Goal: Find specific page/section: Find specific page/section

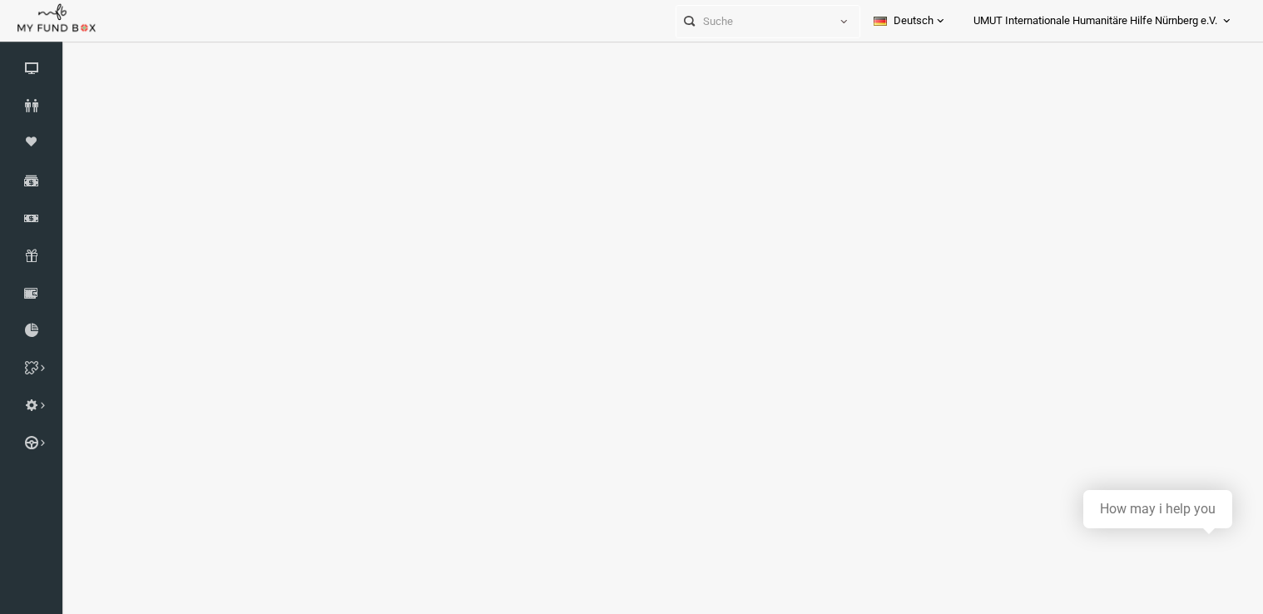
scroll to position [54, 0]
select select "100"
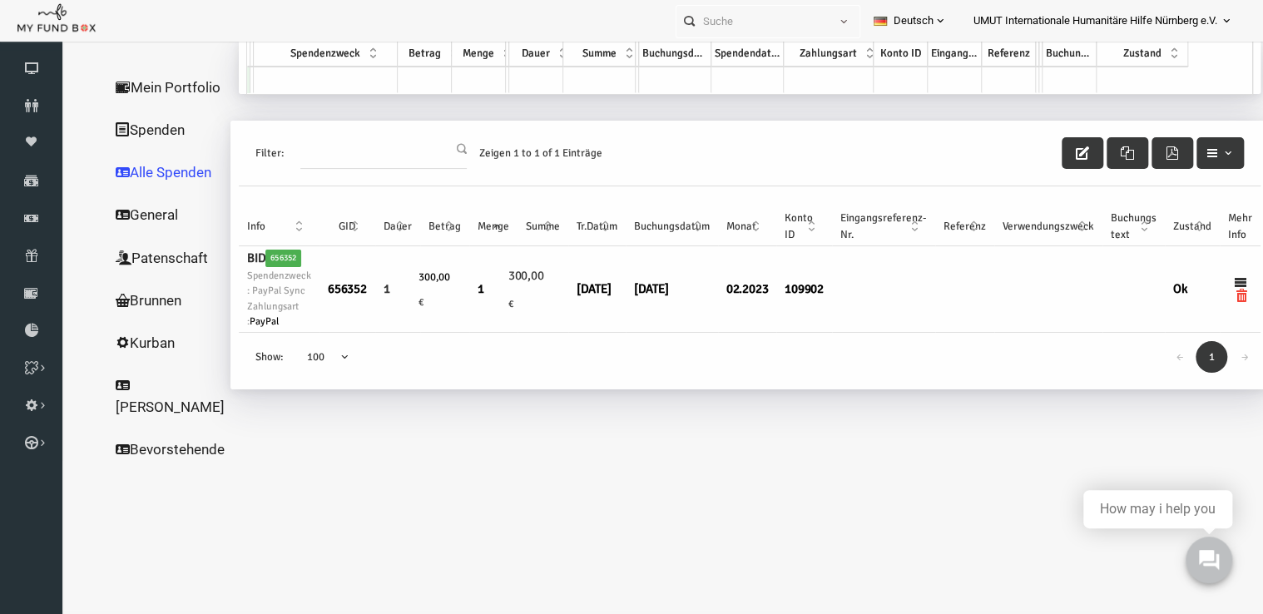
scroll to position [0, 0]
click at [23, 215] on icon at bounding box center [31, 217] width 62 height 13
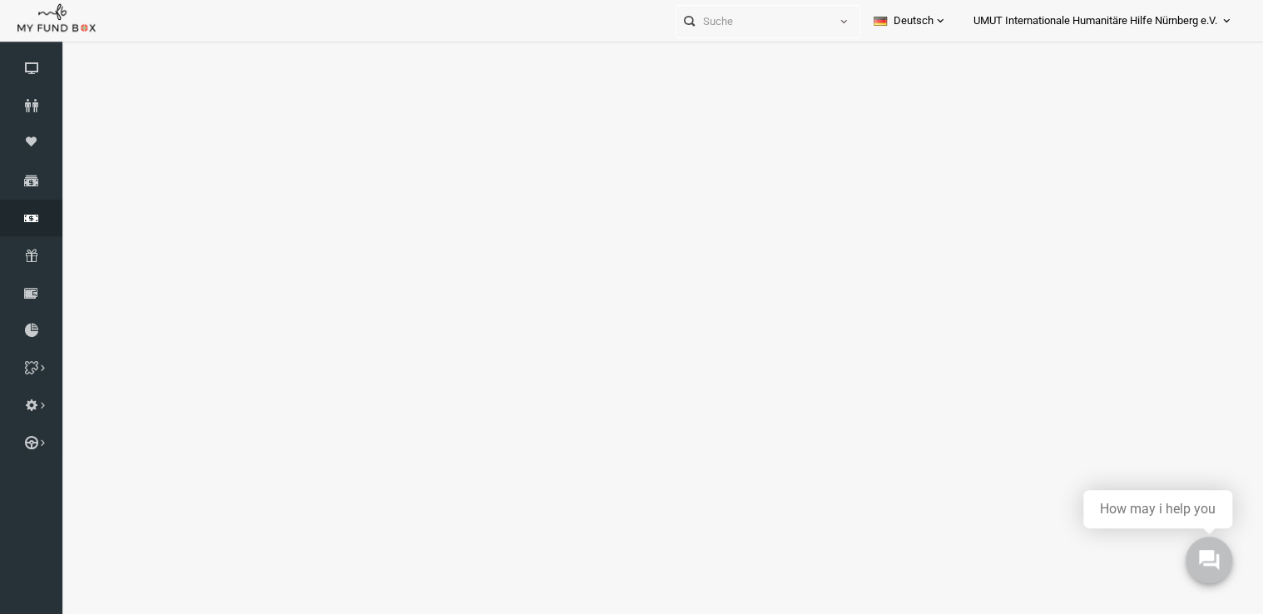
select select "100"
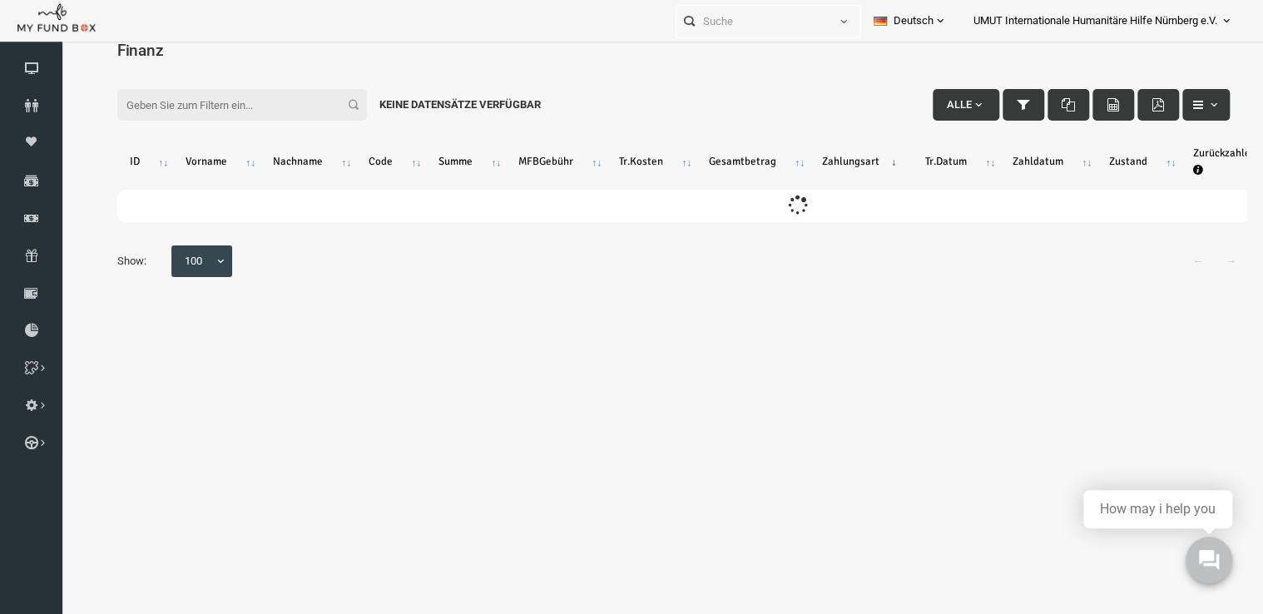
scroll to position [2, 0]
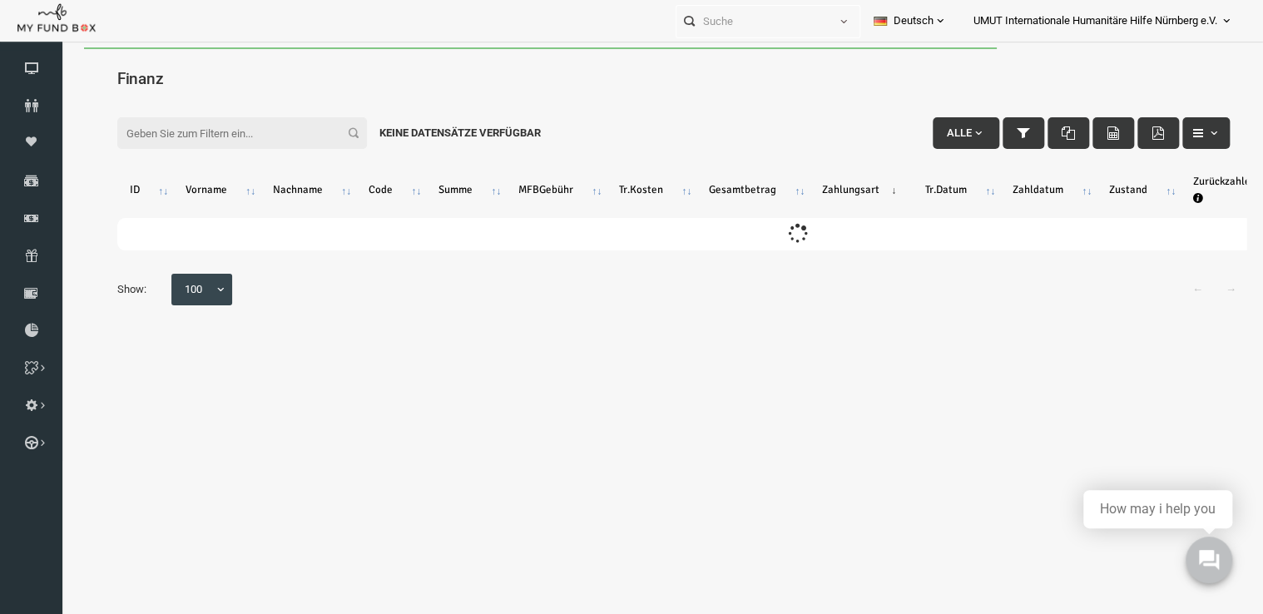
click at [164, 74] on body "Spender nicht gefunden Patenschaft nicht gefunden Partner nicht gefunden !!!! B…" at bounding box center [649, 354] width 1179 height 614
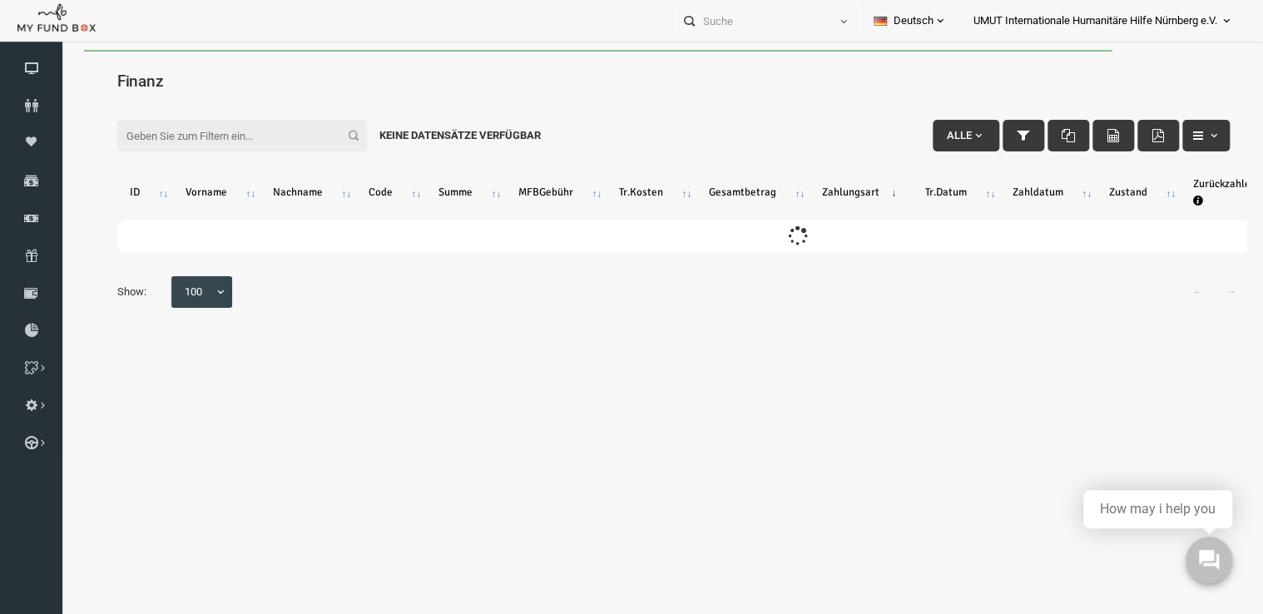
click at [166, 135] on input "Filter:" at bounding box center [218, 136] width 250 height 32
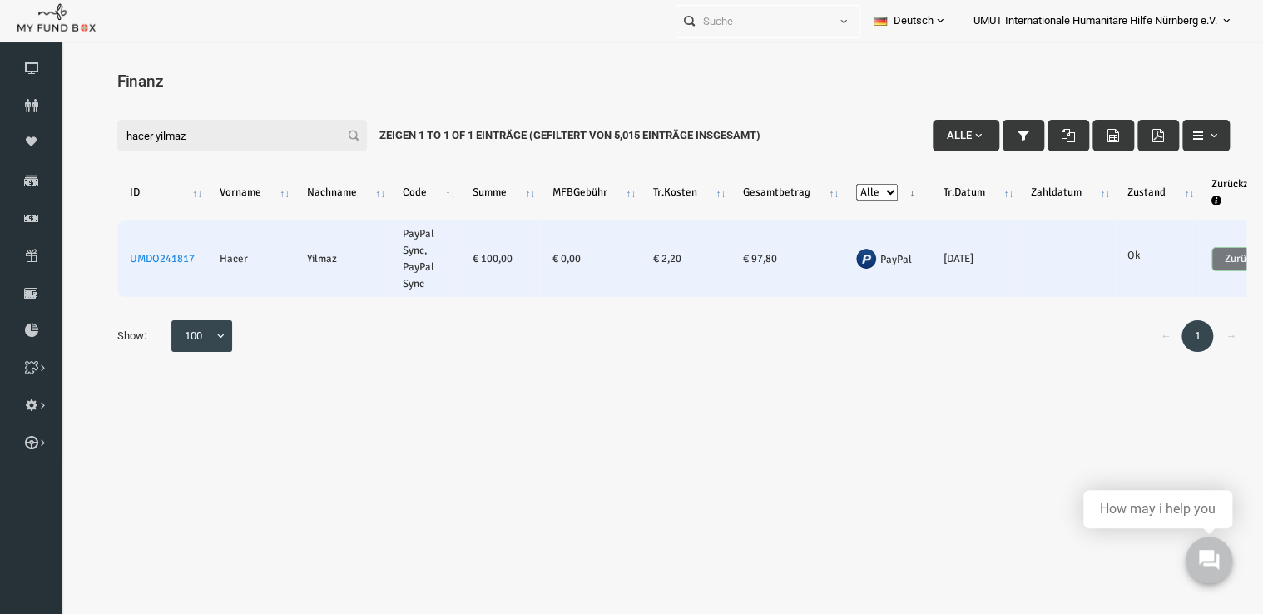
type input "hacer yilmaz"
click at [157, 269] on td "UMDO241817" at bounding box center [138, 258] width 90 height 77
click at [149, 258] on link "UMDO241817" at bounding box center [138, 258] width 65 height 13
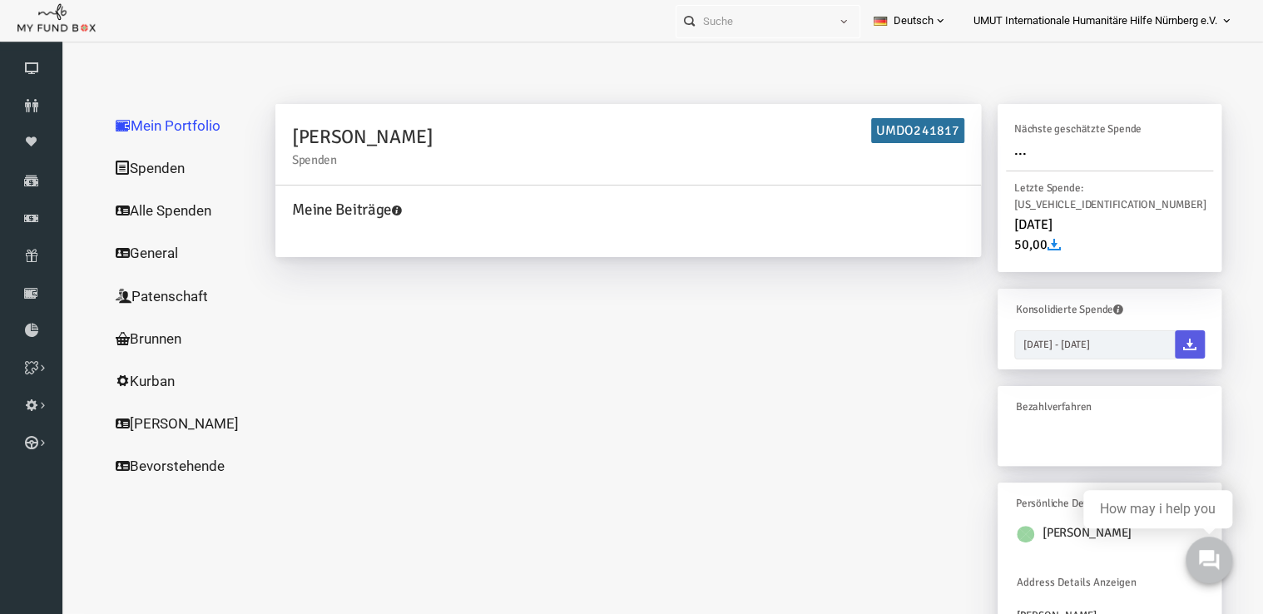
click at [171, 200] on link "Alle Spenden" at bounding box center [160, 210] width 166 height 43
